Goal: Information Seeking & Learning: Learn about a topic

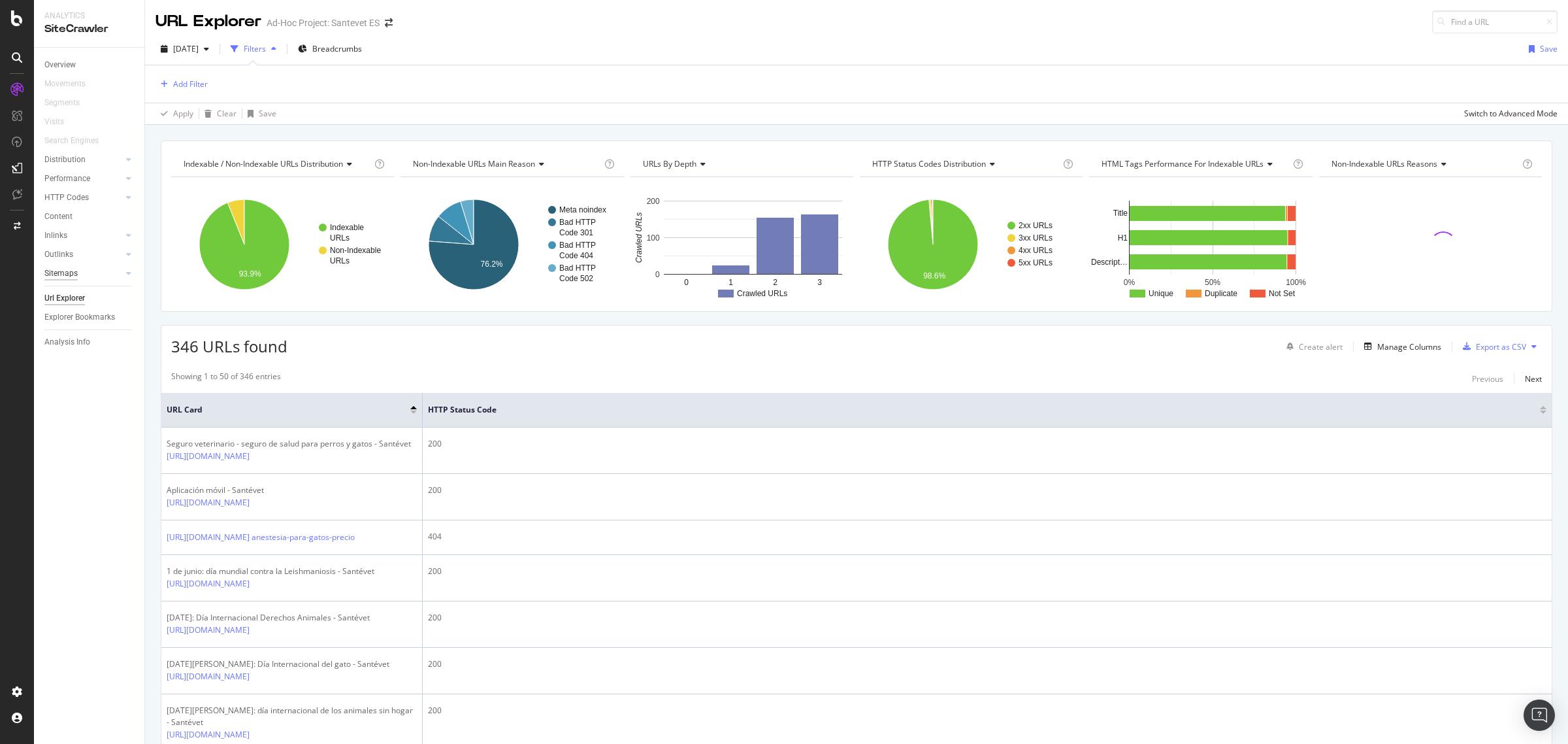
click at [69, 275] on div "Sitemaps" at bounding box center [61, 274] width 33 height 14
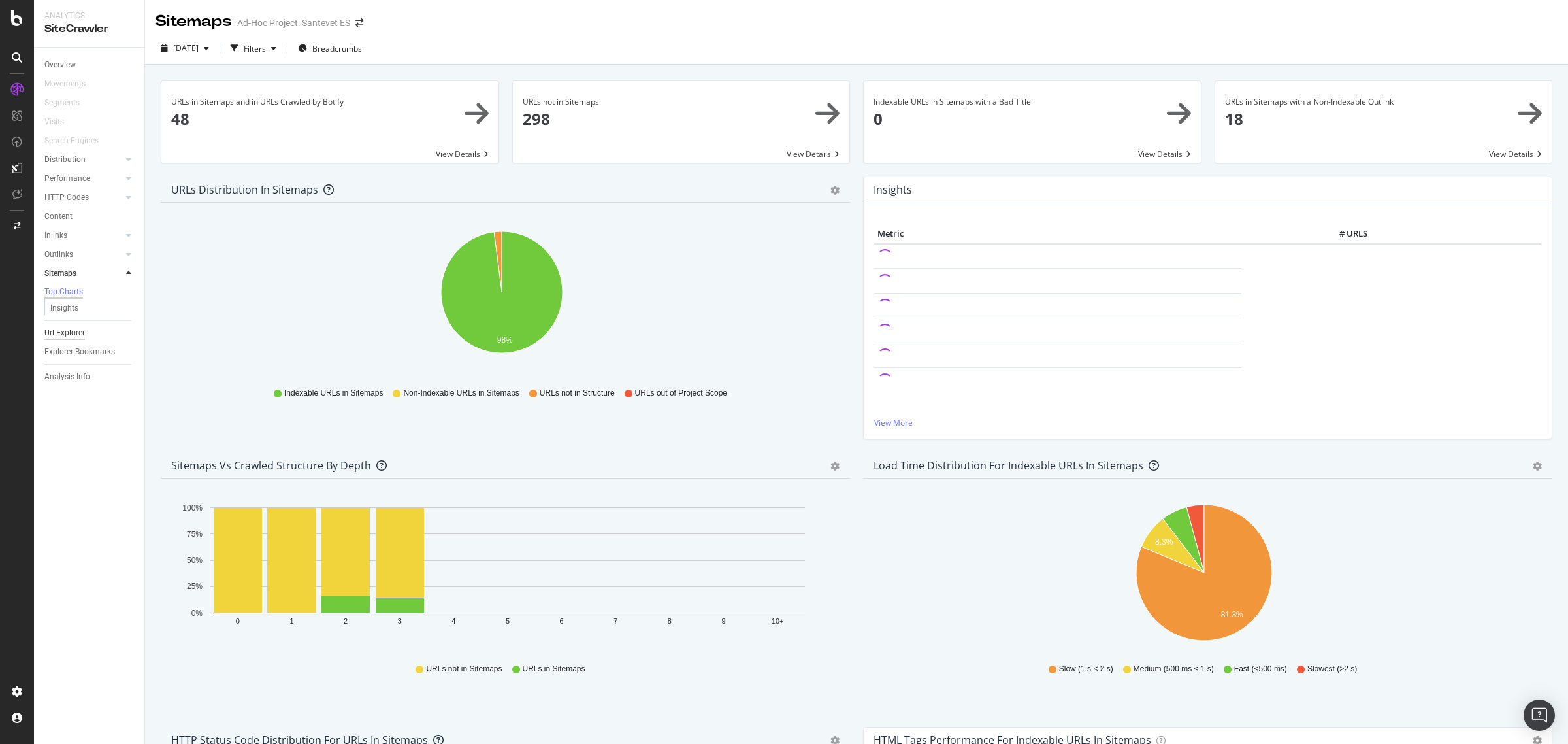
click at [80, 337] on div "Url Explorer" at bounding box center [64, 333] width 41 height 14
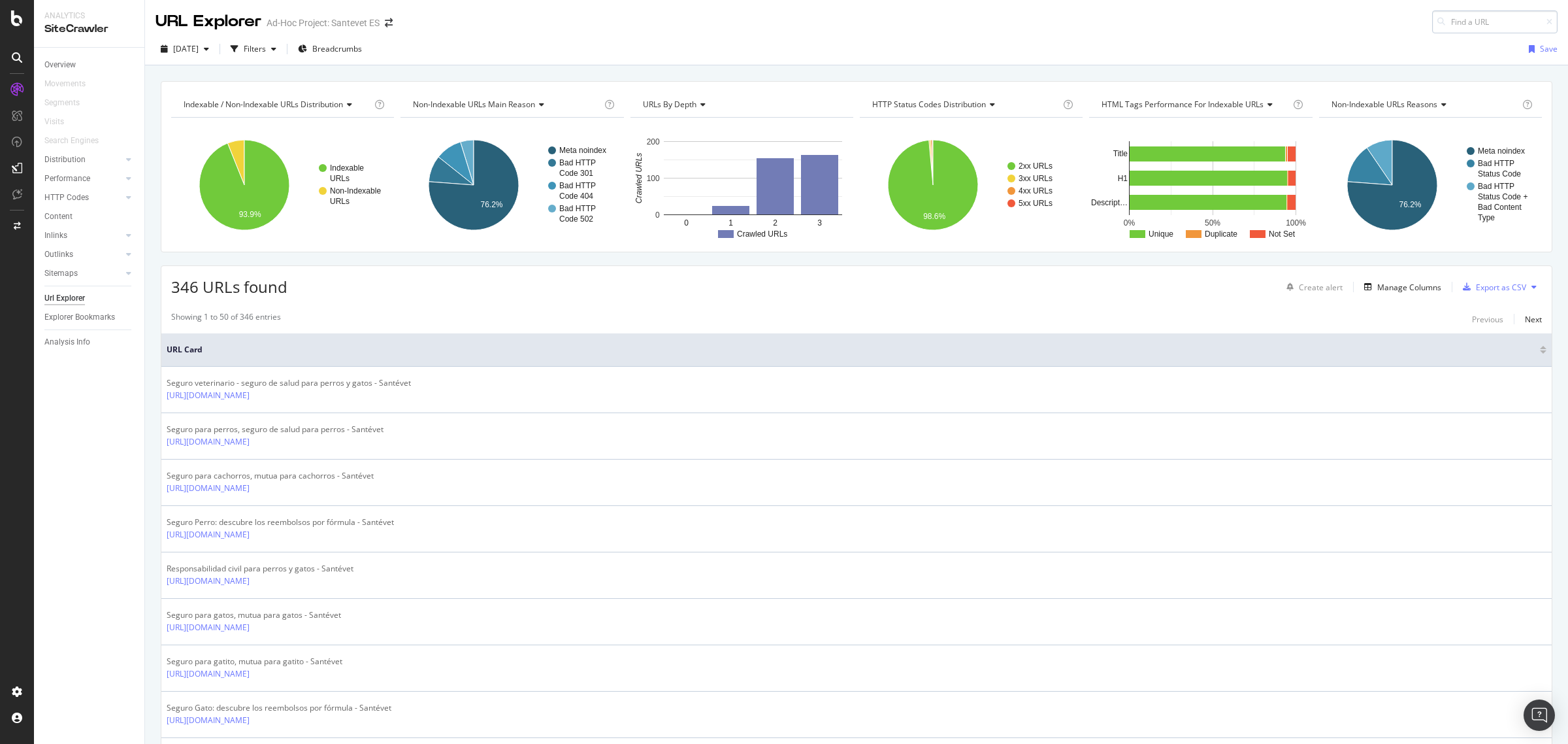
click at [1439, 21] on input at bounding box center [1495, 21] width 125 height 23
type input "https://www.santevet.es/articulo/observatorio-pet-tech-santevet"
click at [1367, 34] on span "https://www.santevet.es/articulo/observatorio-pet-tech-santevet" at bounding box center [1325, 33] width 83 height 11
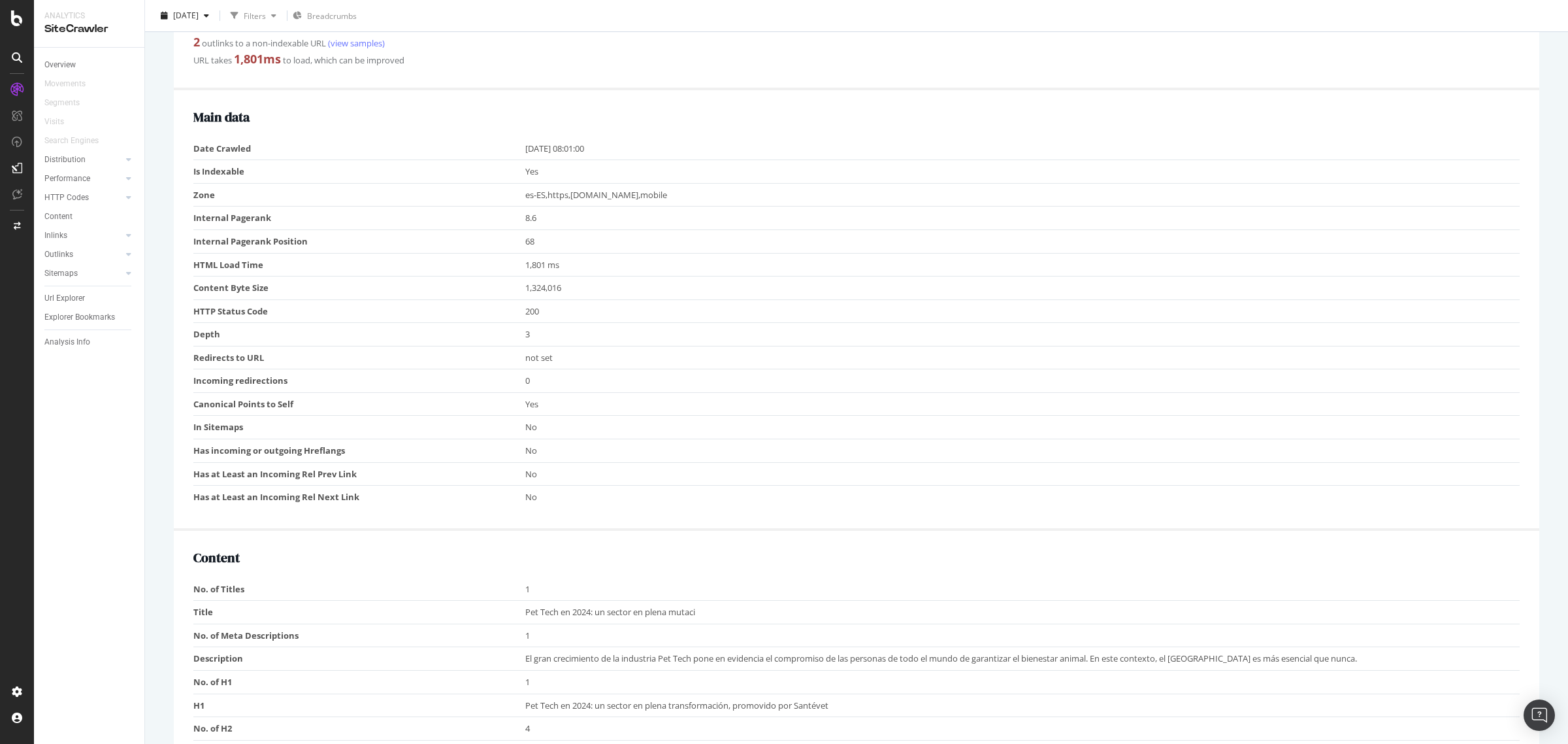
scroll to position [327, 0]
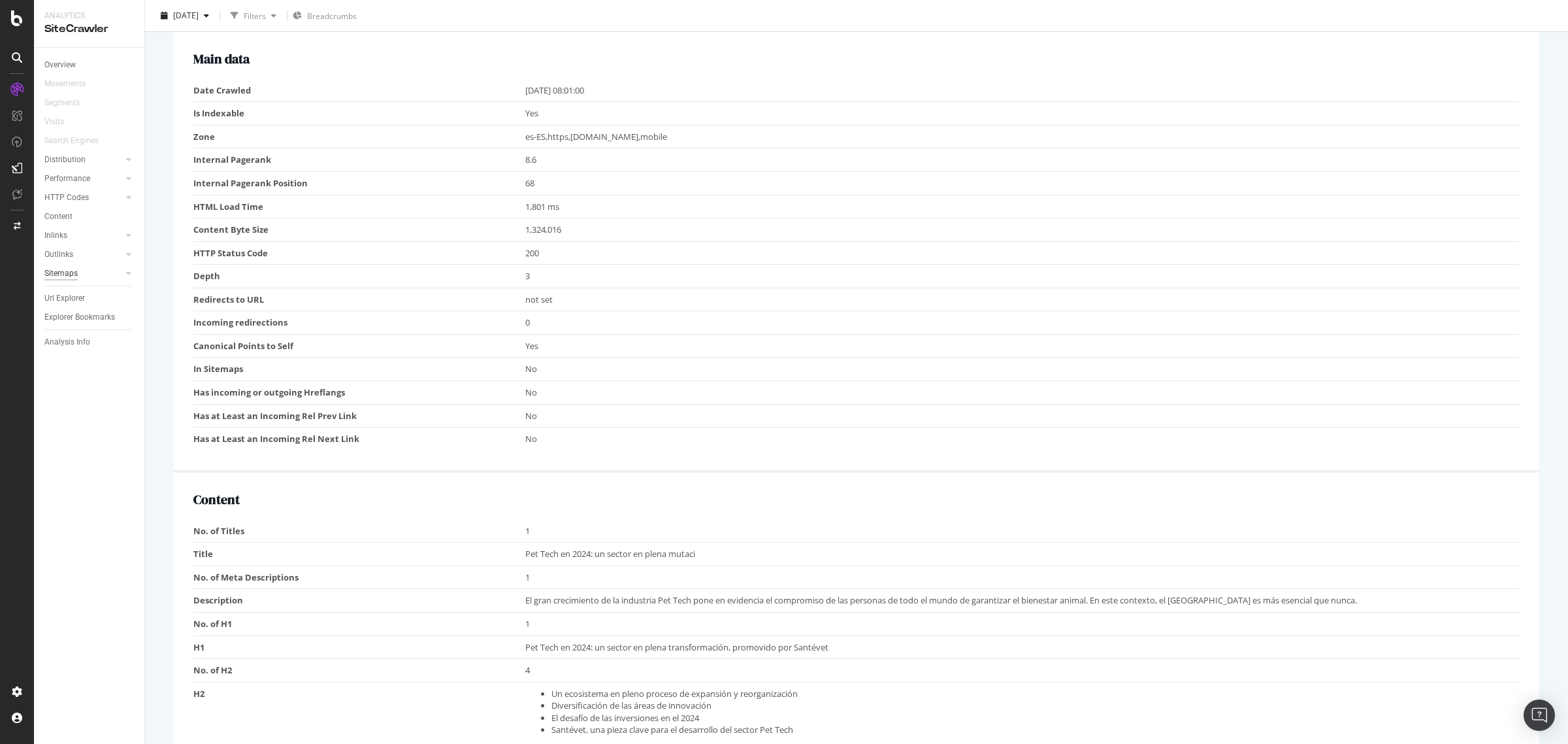
click at [66, 275] on div "Sitemaps" at bounding box center [61, 274] width 33 height 14
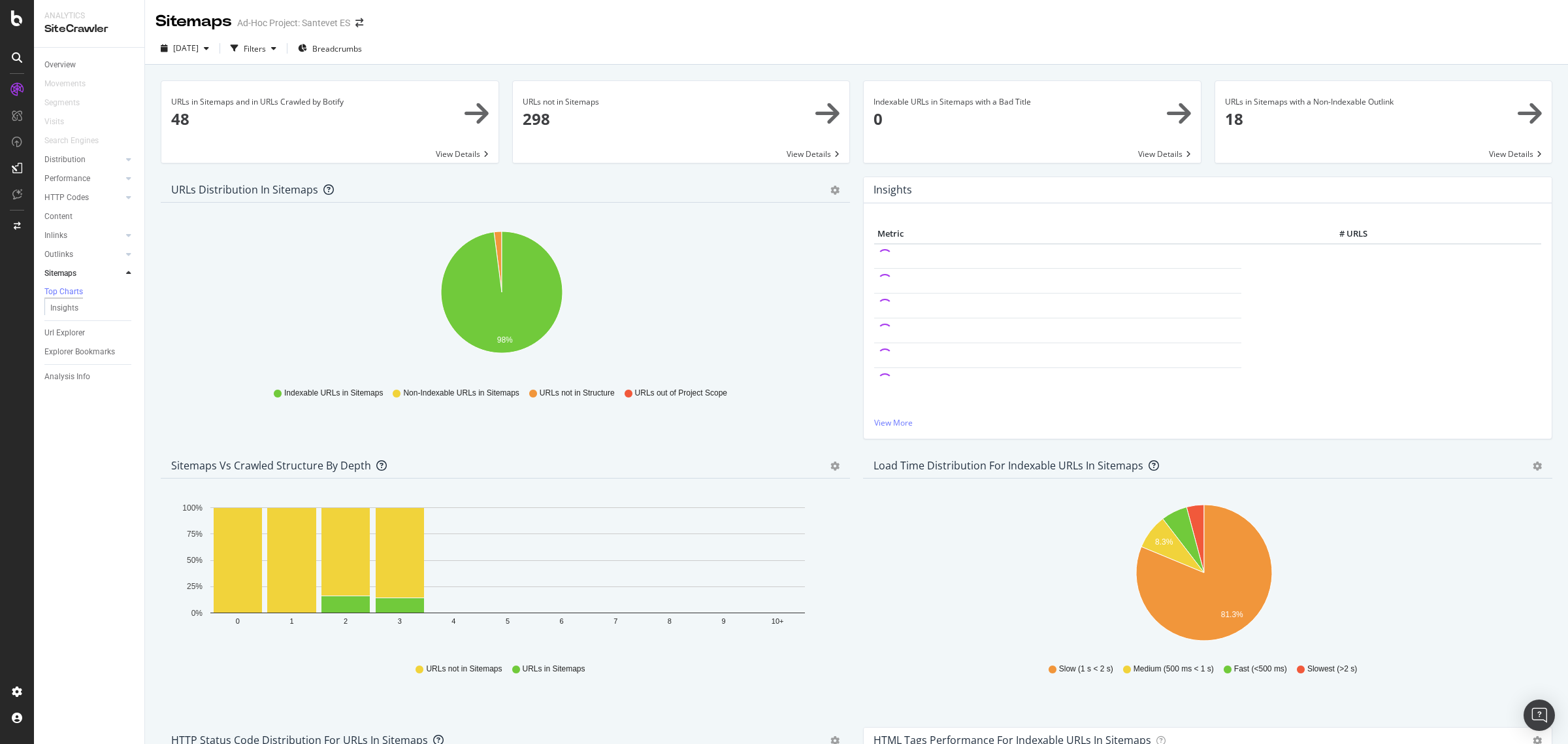
click at [185, 120] on span at bounding box center [330, 122] width 337 height 82
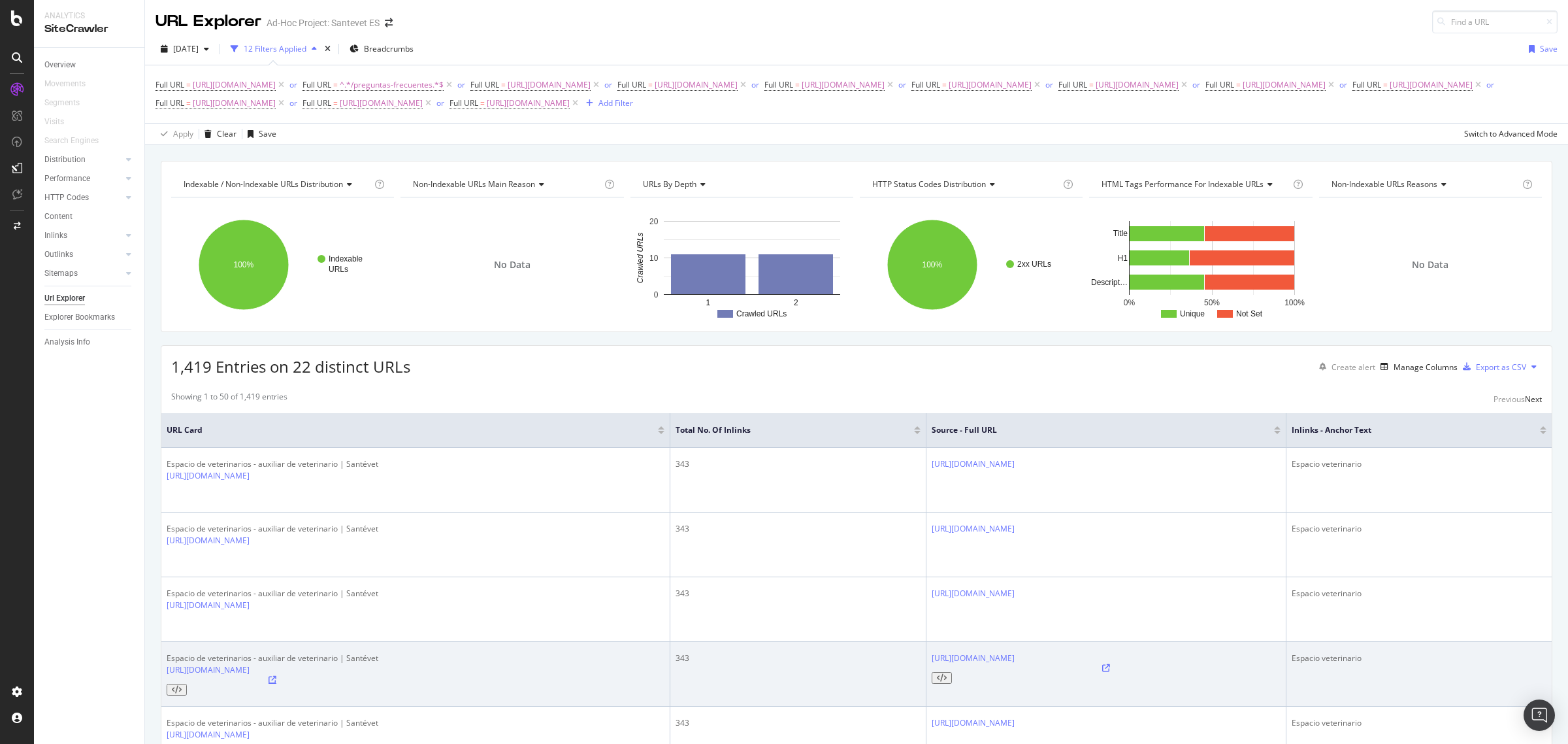
click at [276, 676] on icon at bounding box center [272, 680] width 8 height 8
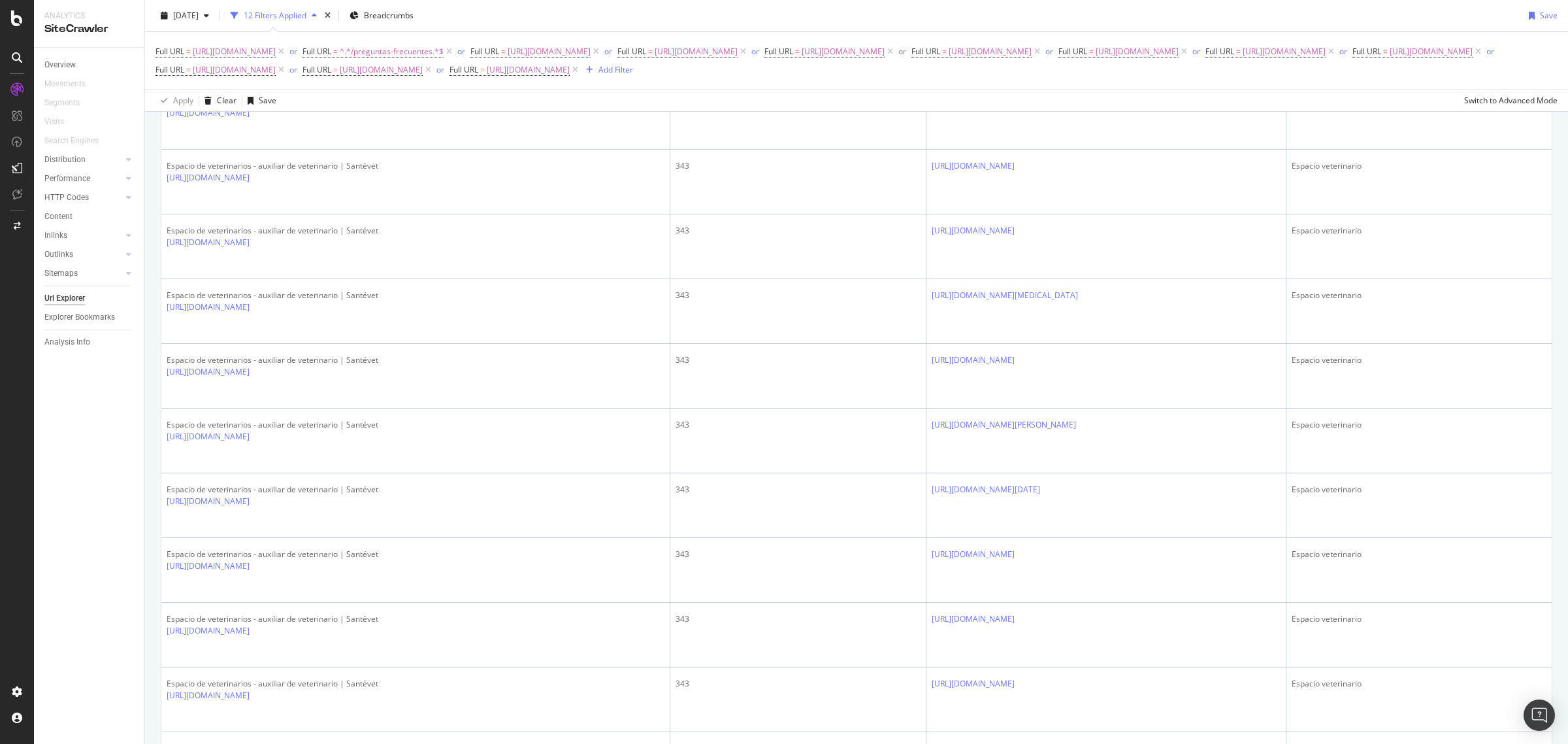
scroll to position [964, 0]
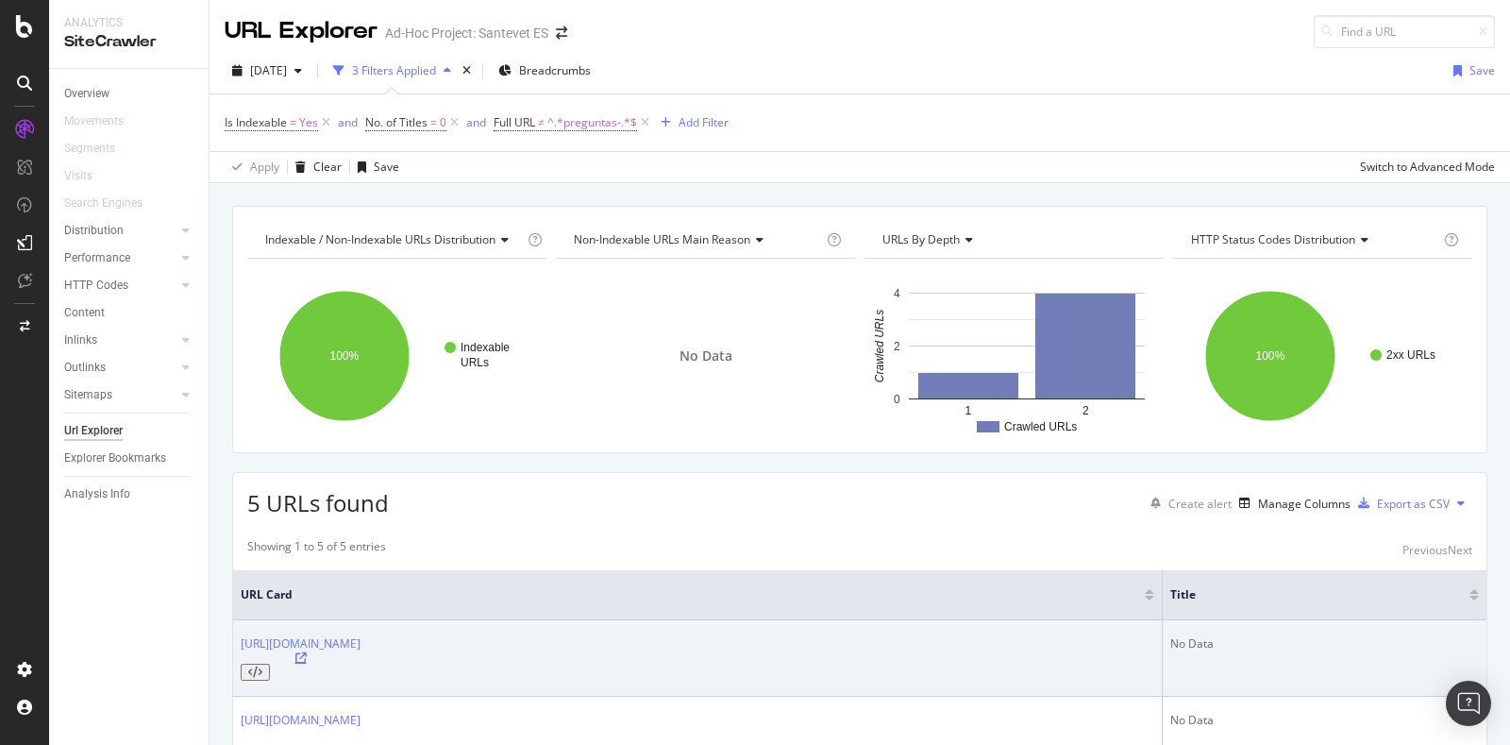
click at [307, 652] on icon at bounding box center [300, 657] width 11 height 11
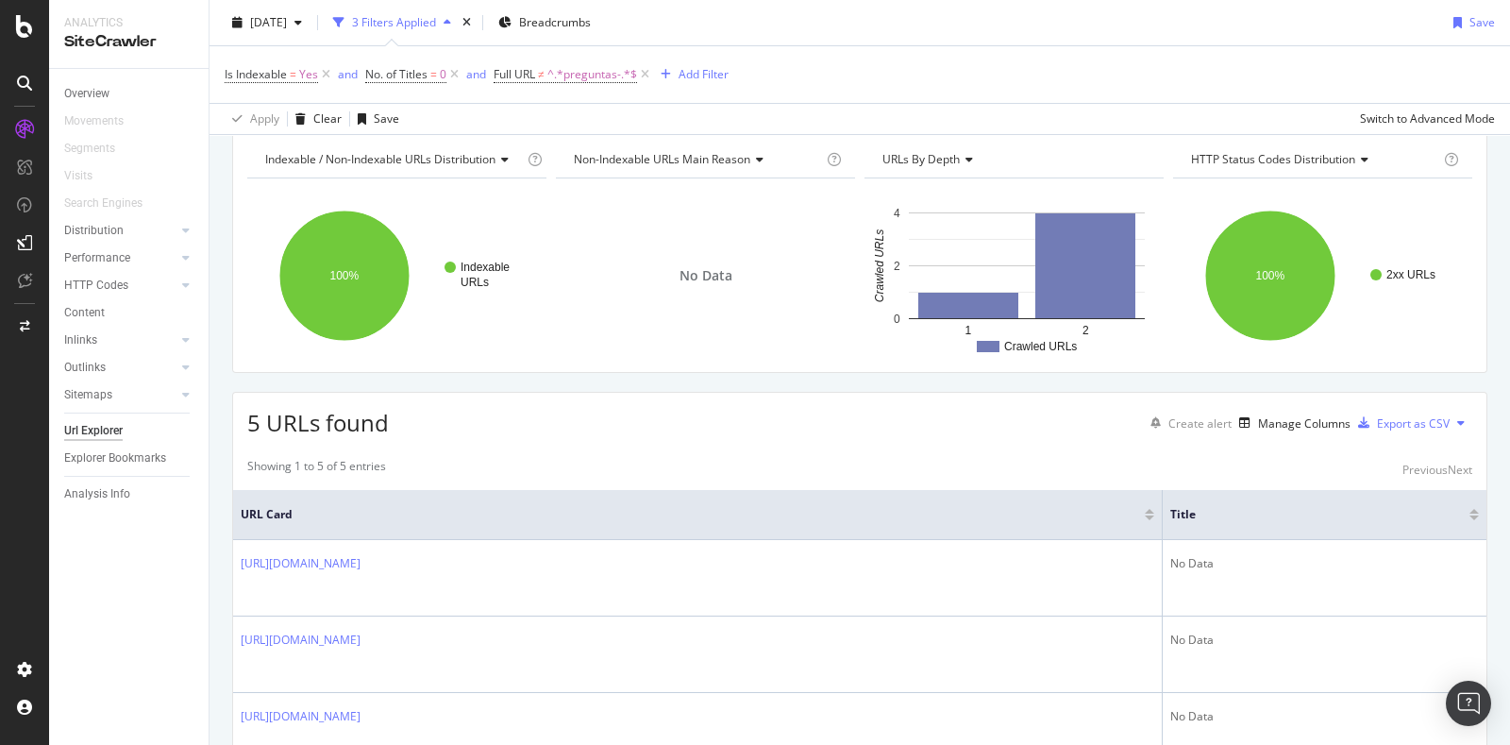
scroll to position [117, 0]
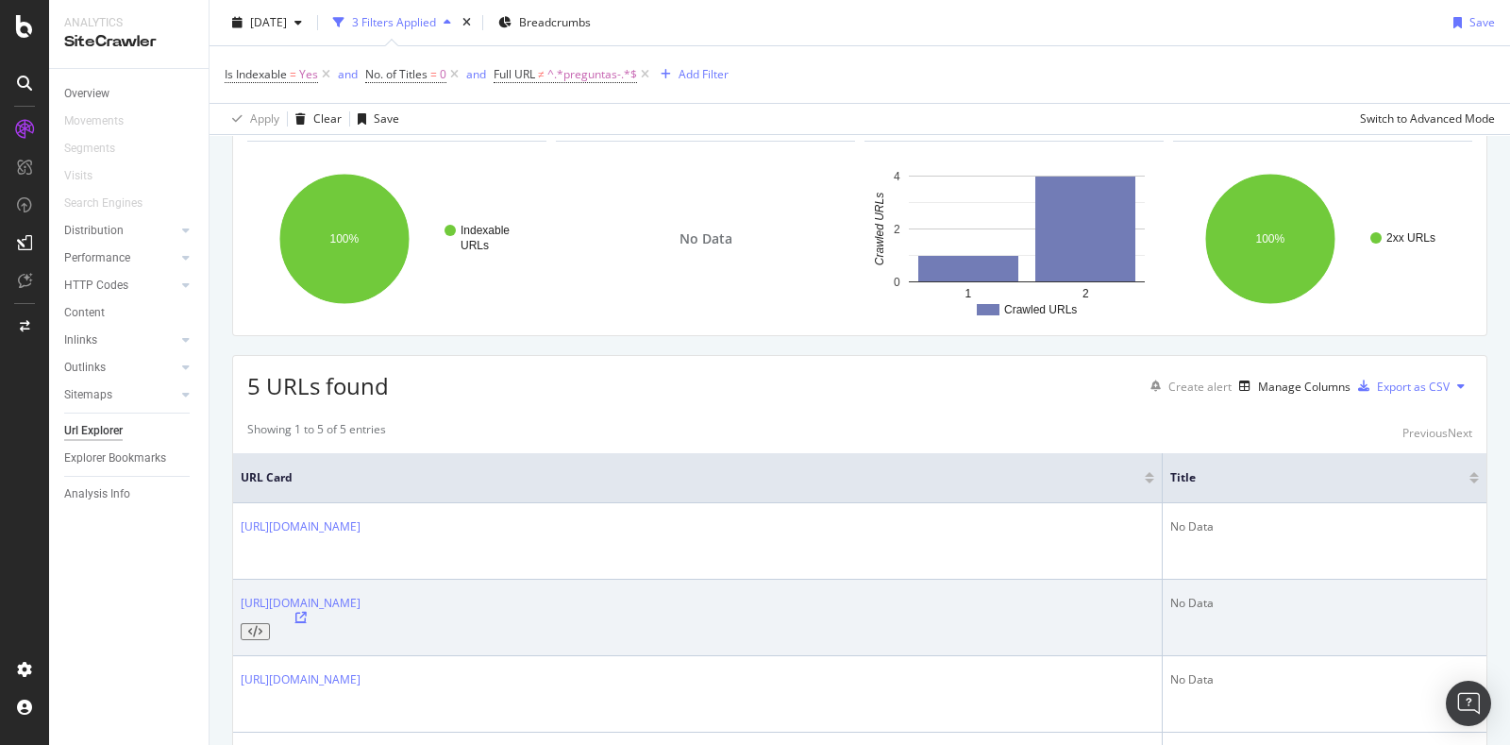
click at [307, 612] on icon at bounding box center [300, 617] width 11 height 11
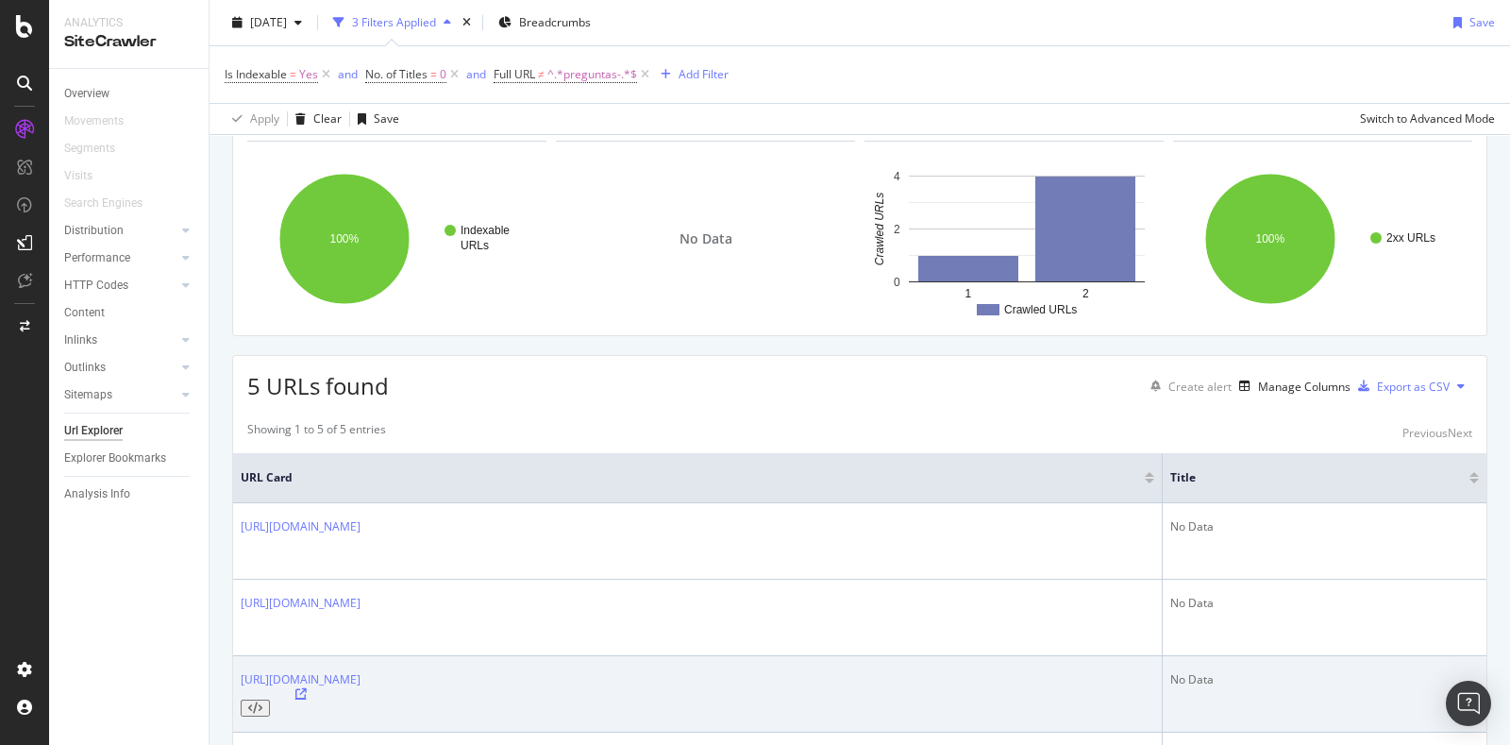
click at [307, 688] on icon at bounding box center [300, 693] width 11 height 11
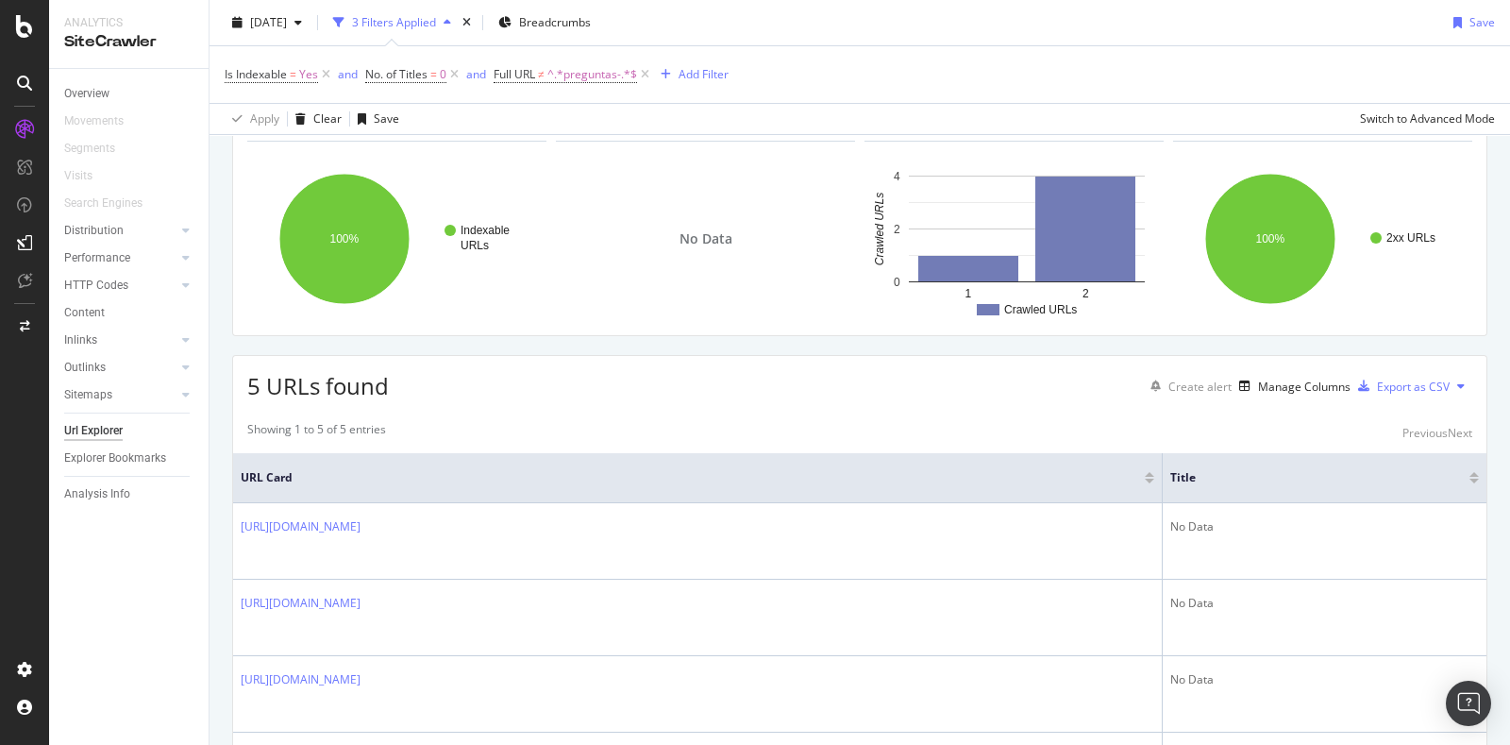
scroll to position [231, 0]
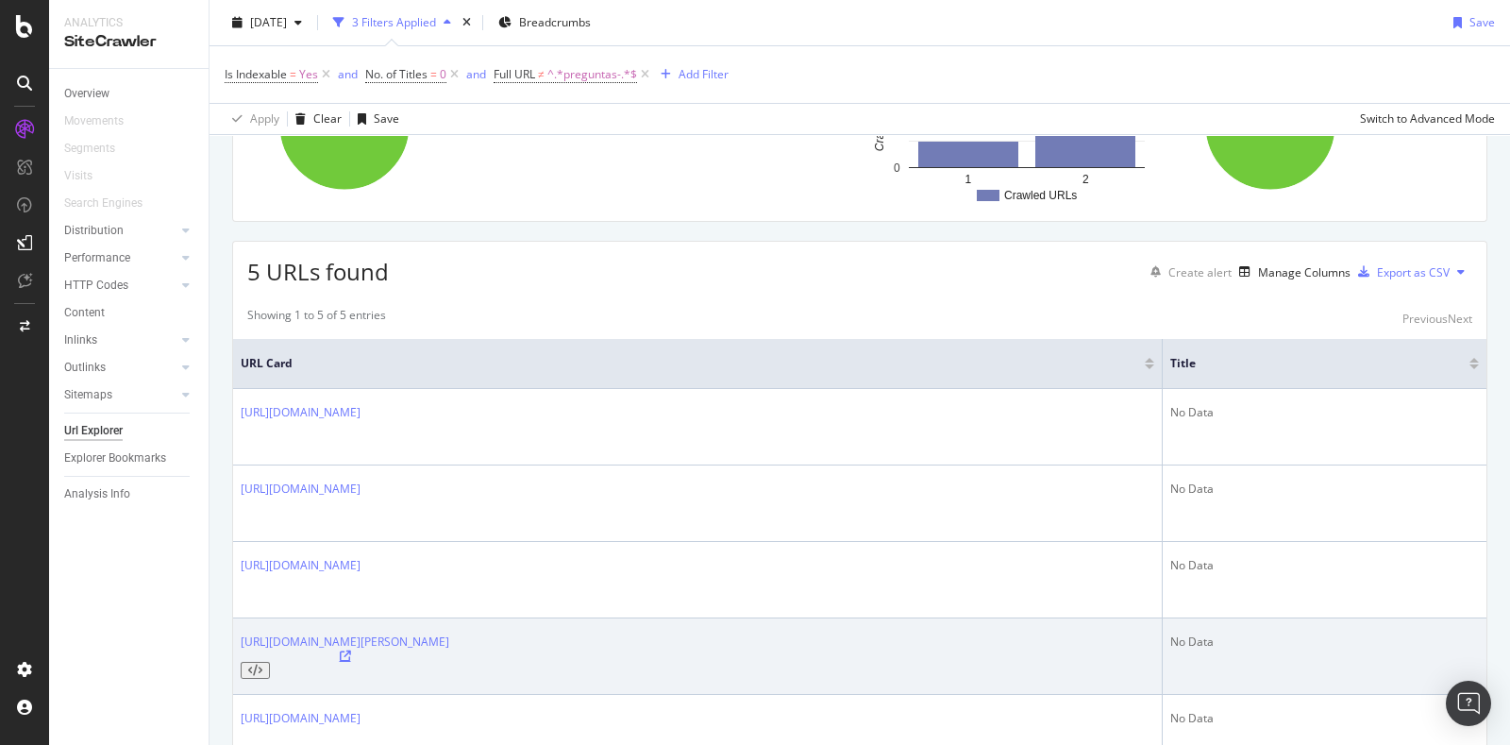
click at [351, 650] on icon at bounding box center [345, 655] width 11 height 11
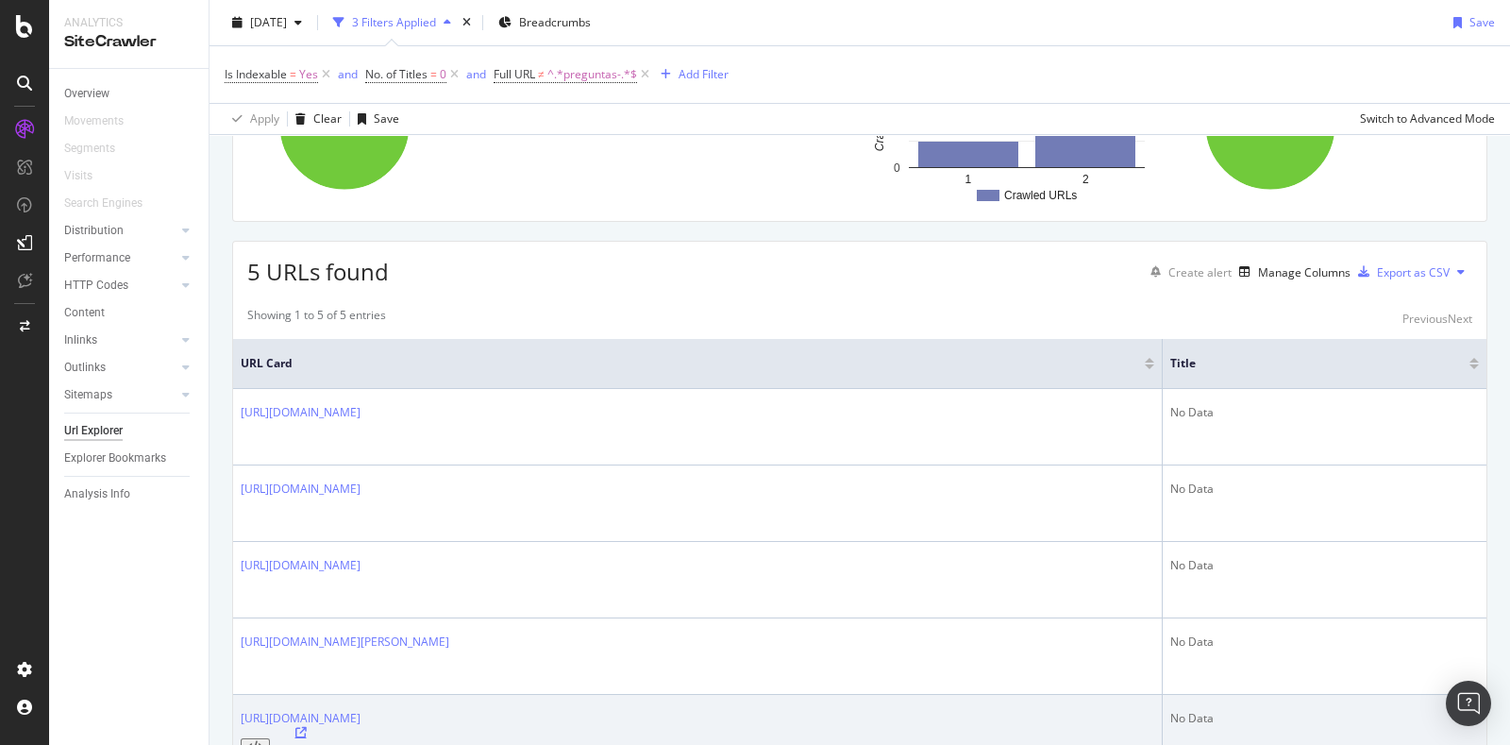
click at [307, 727] on icon at bounding box center [300, 732] width 11 height 11
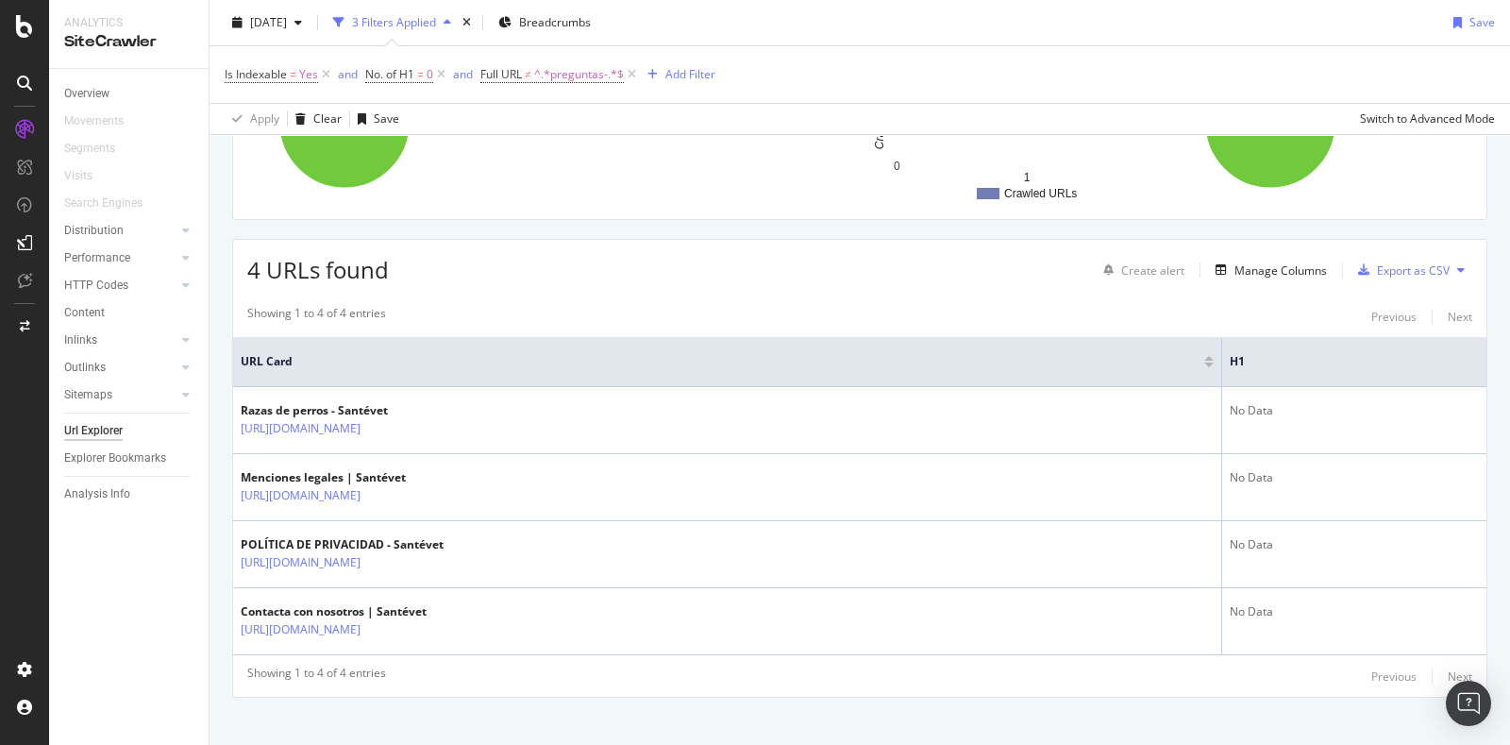
scroll to position [235, 0]
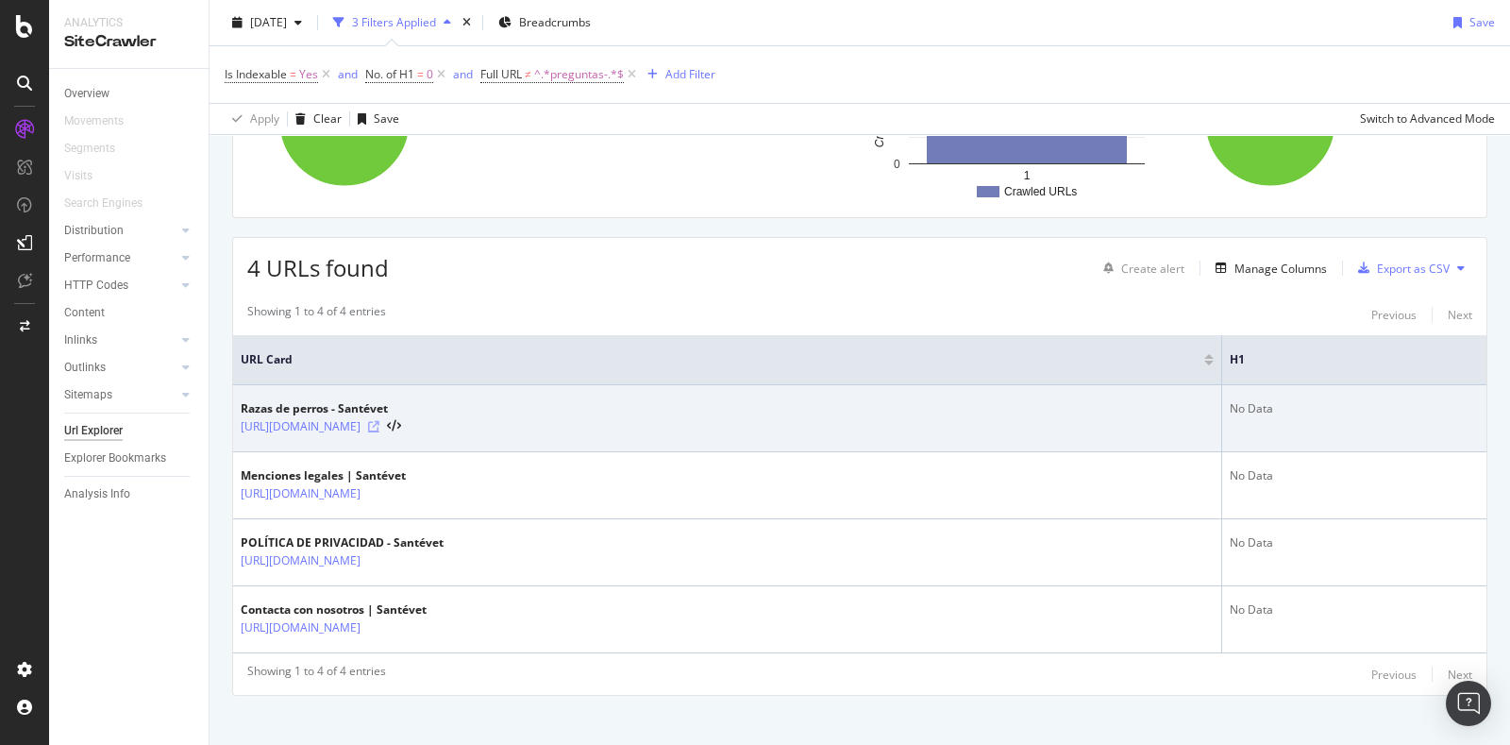
click at [379, 426] on icon at bounding box center [373, 426] width 11 height 11
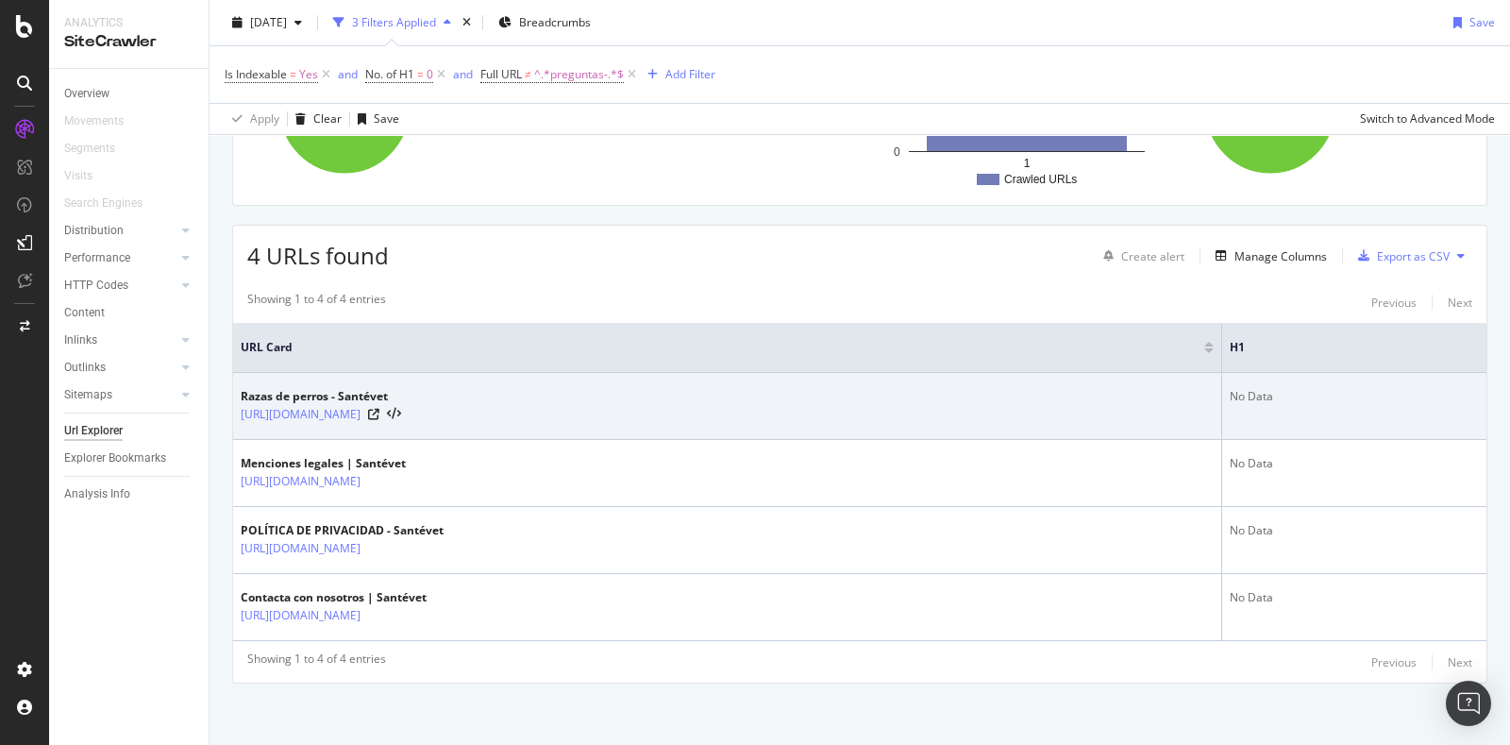
scroll to position [250, 0]
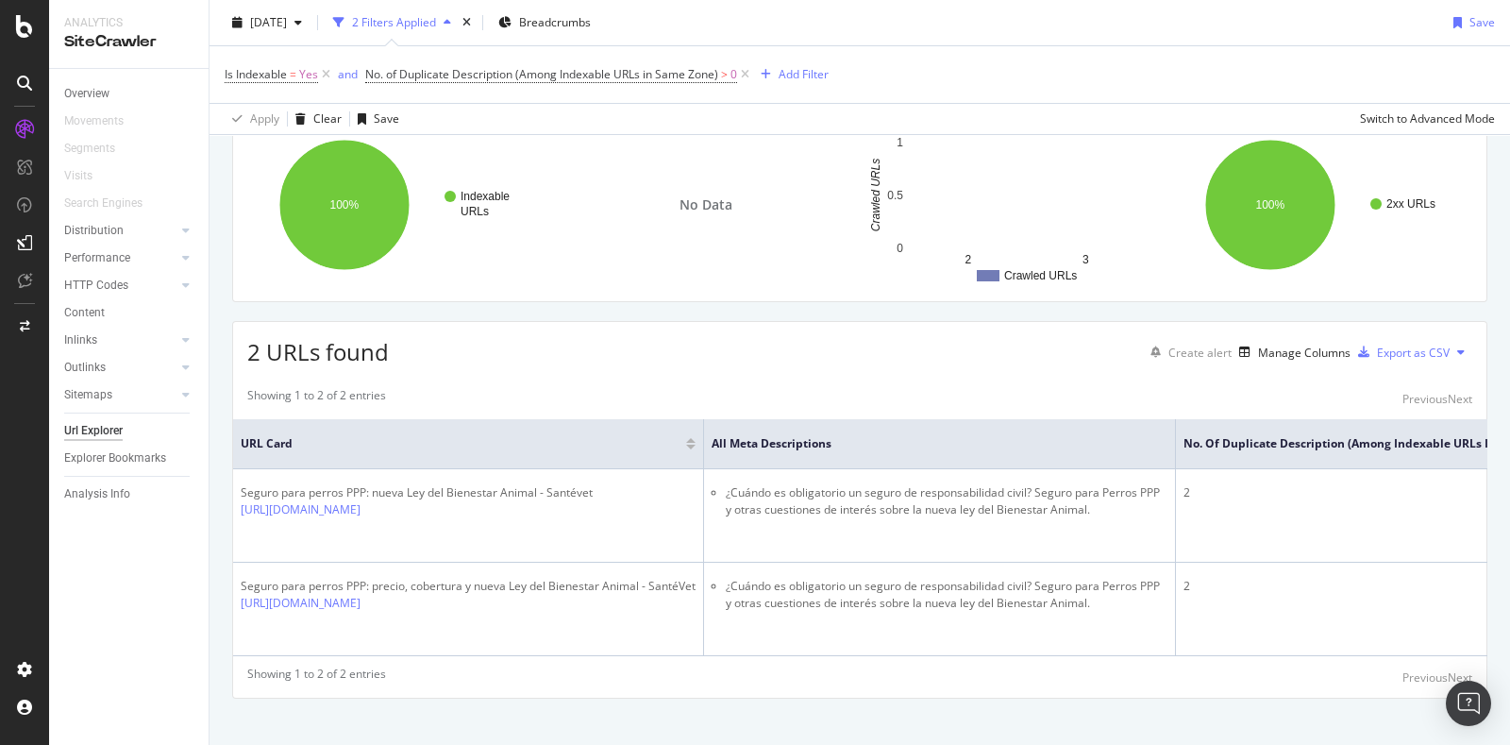
scroll to position [151, 0]
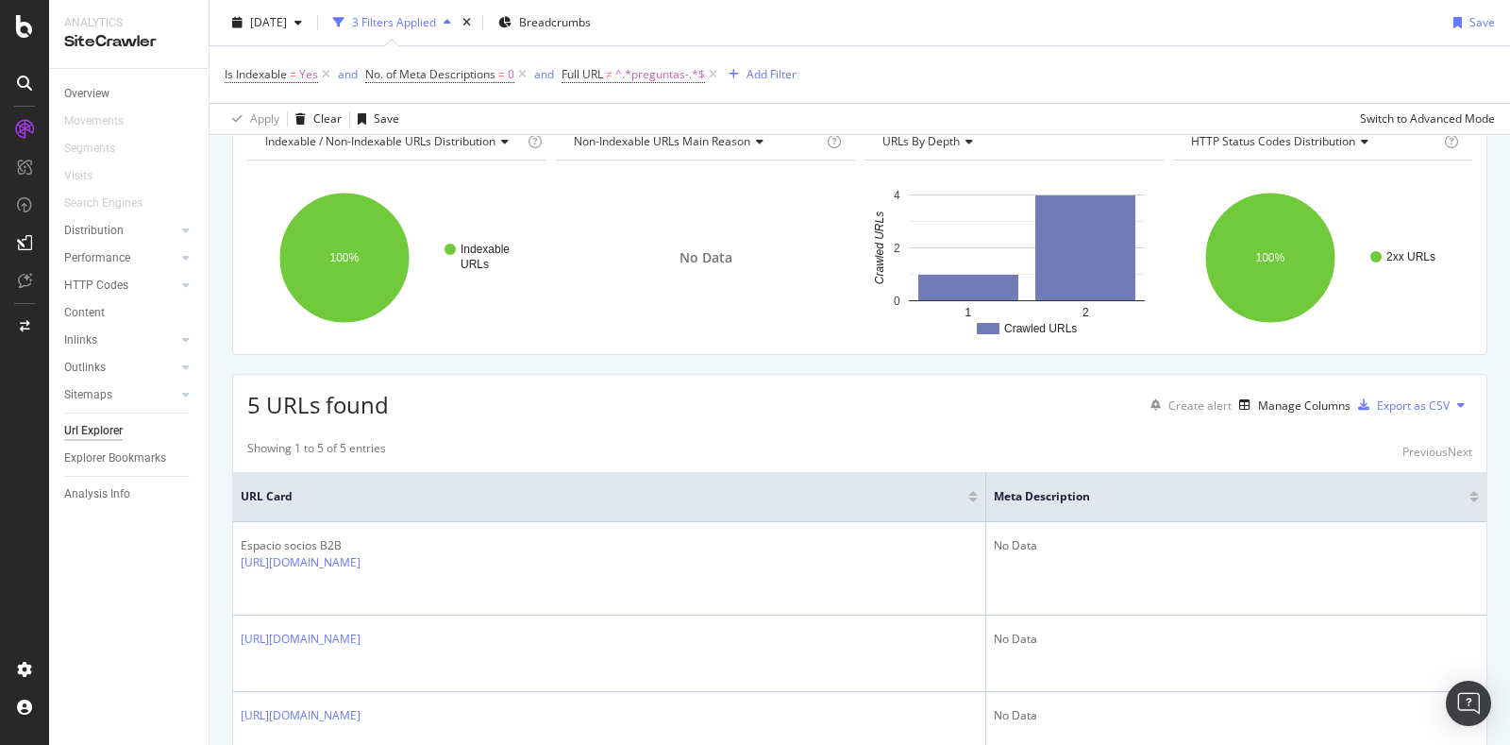
scroll to position [235, 0]
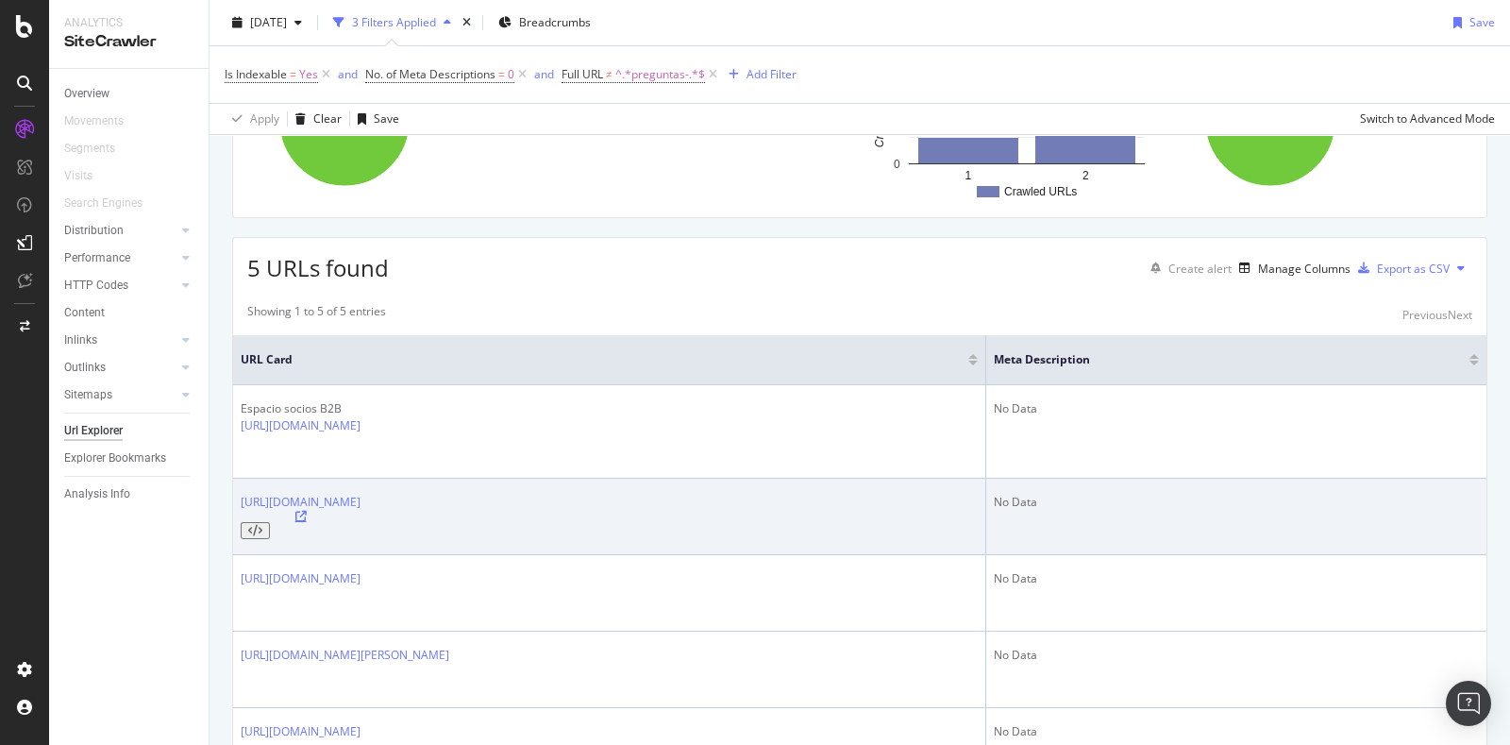
click at [307, 511] on icon at bounding box center [300, 516] width 11 height 11
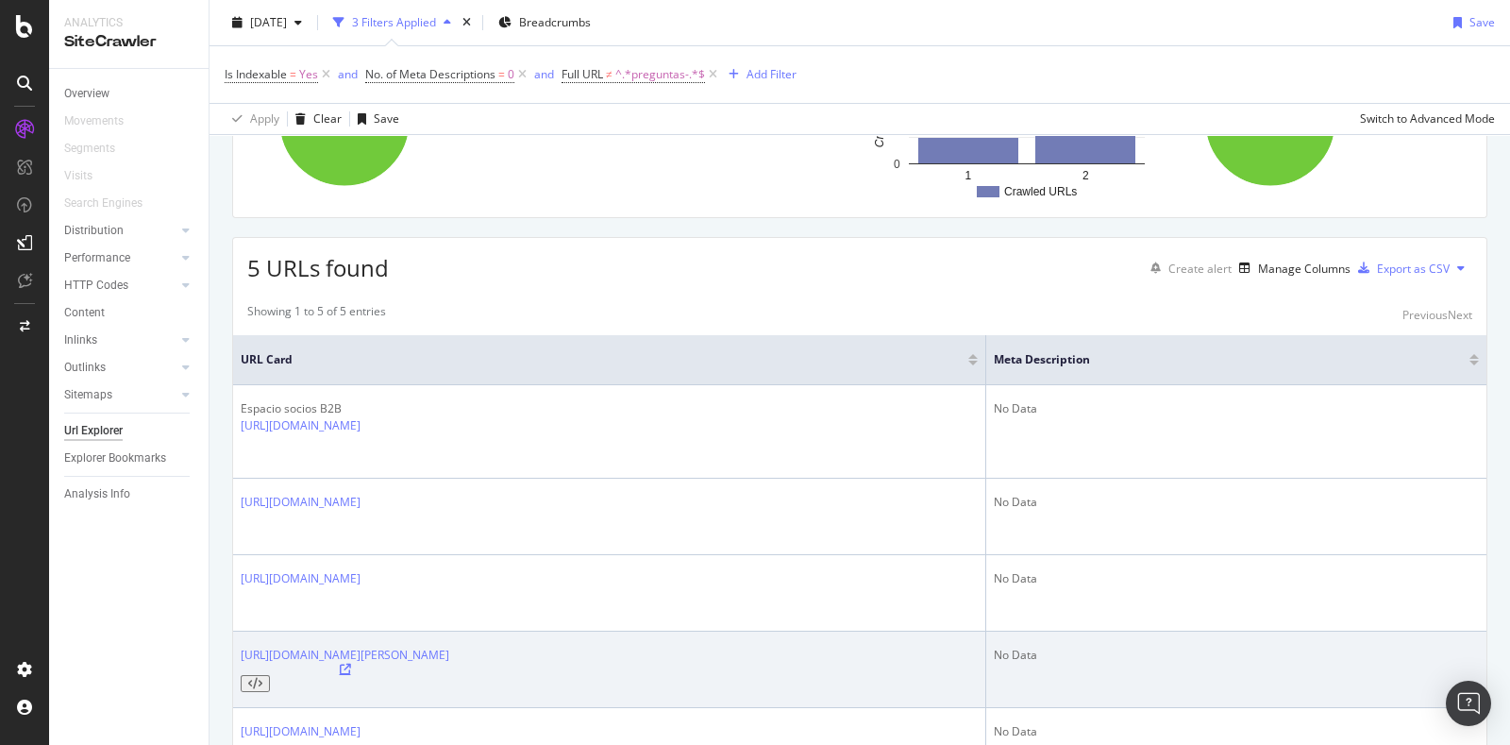
click at [351, 664] on icon at bounding box center [345, 669] width 11 height 11
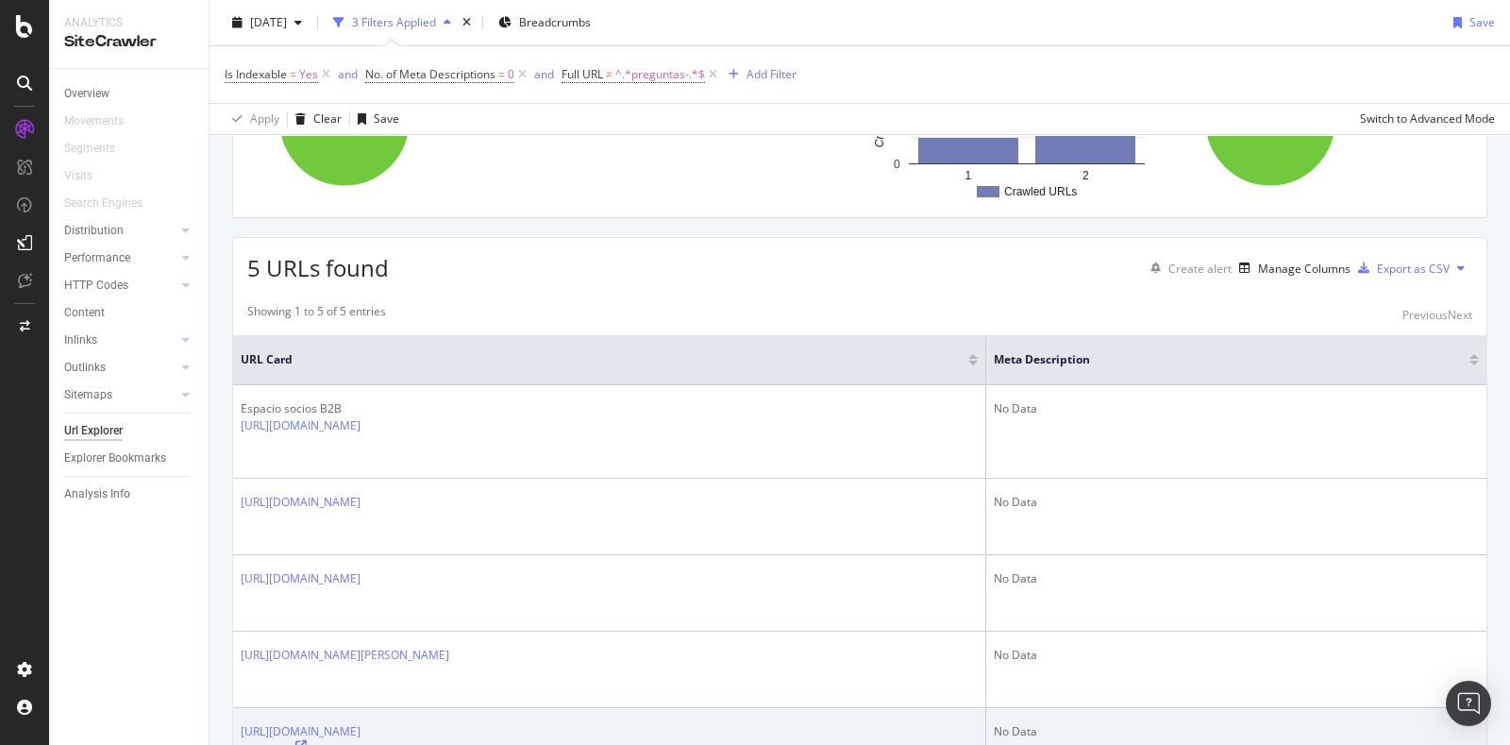
click at [307, 740] on icon at bounding box center [300, 745] width 11 height 11
